Goal: Book appointment/travel/reservation

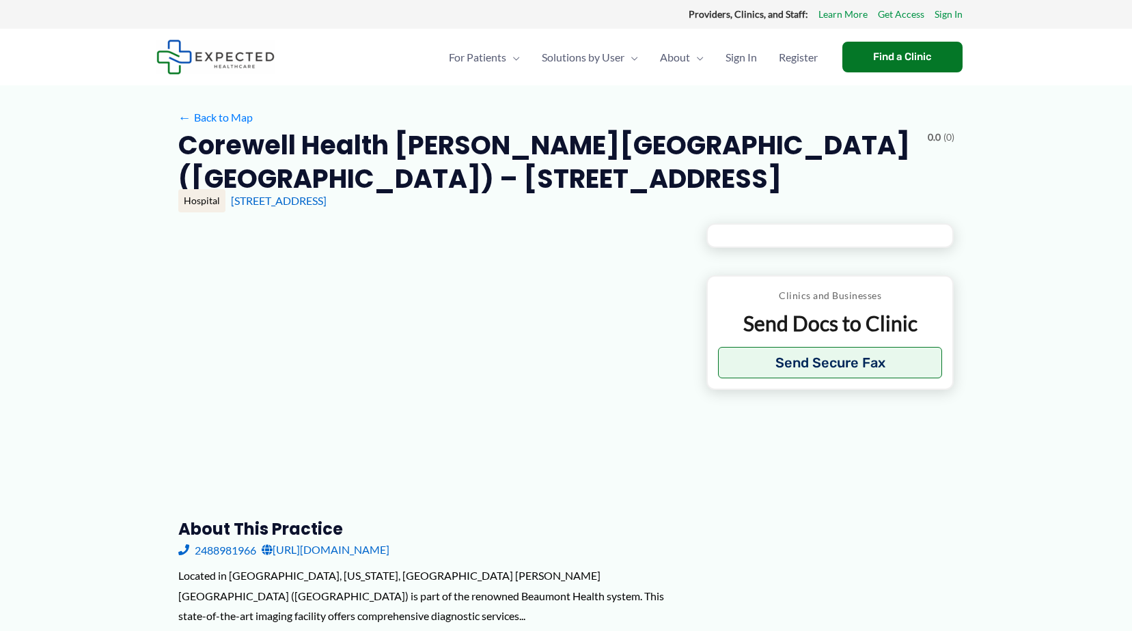
type input "**********"
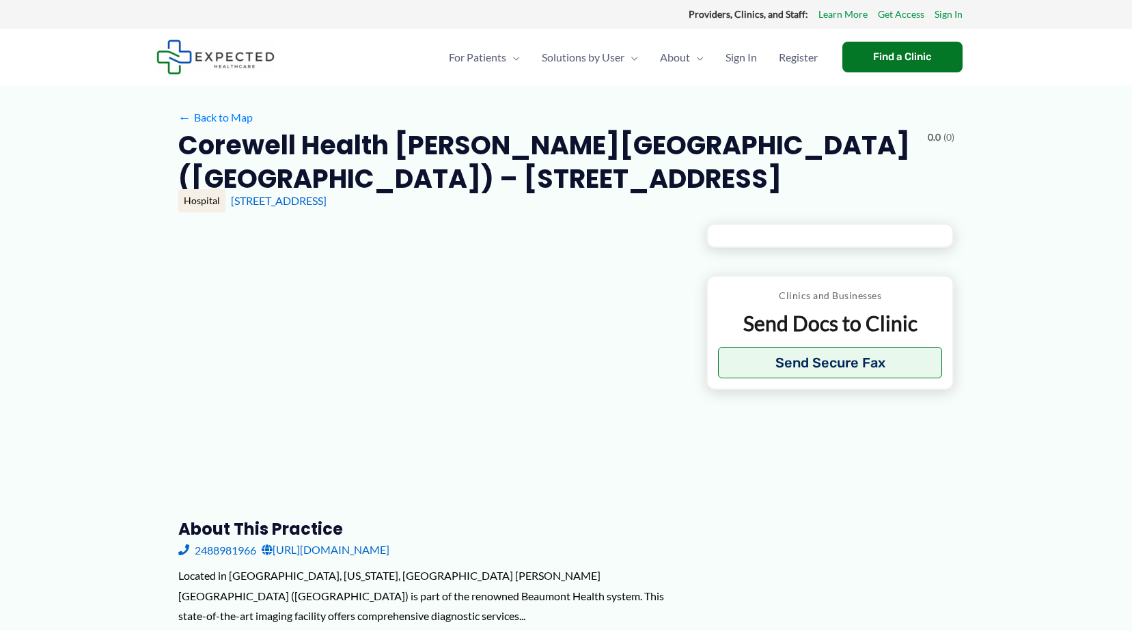
type input "**********"
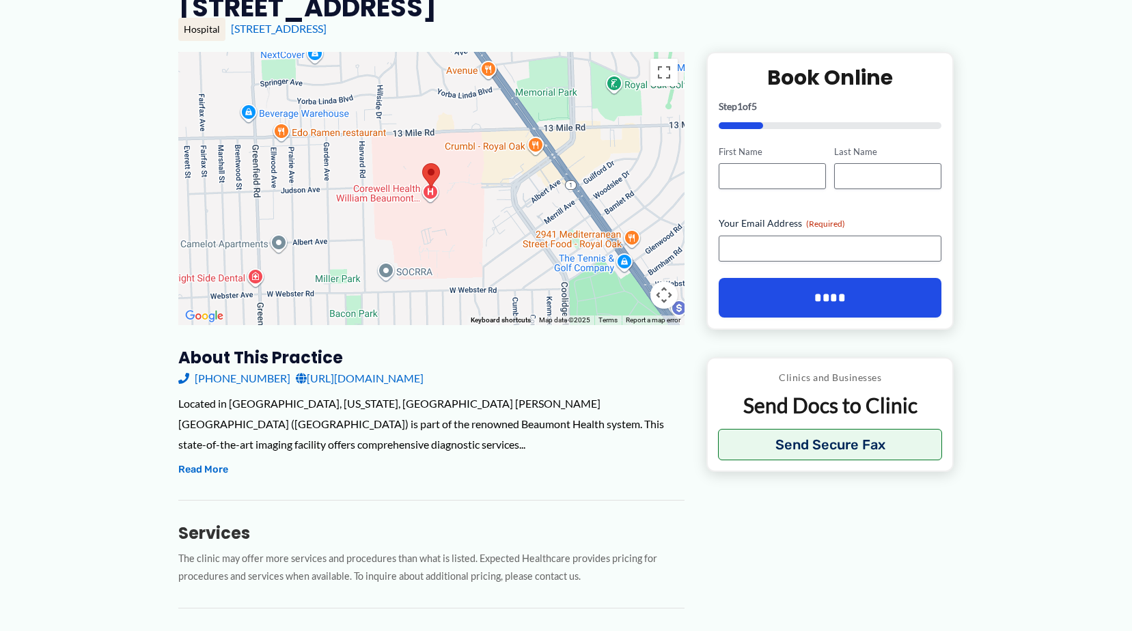
scroll to position [205, 0]
